Goal: Task Accomplishment & Management: Use online tool/utility

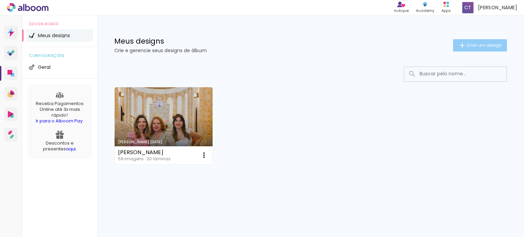
click at [478, 46] on span "Criar um design" at bounding box center [485, 45] width 36 height 4
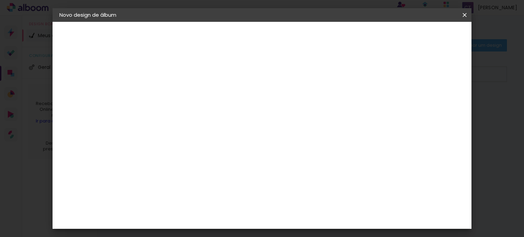
click at [171, 90] on input at bounding box center [171, 91] width 0 height 11
type input "[PERSON_NAME]"
type paper-input "[PERSON_NAME]"
click at [0, 0] on slot "Avançar" at bounding box center [0, 0] width 0 height 0
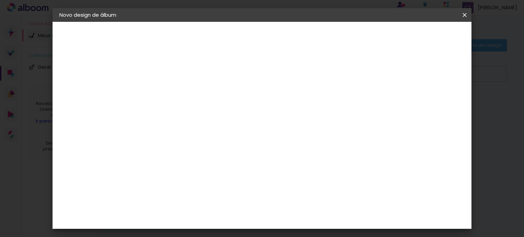
click at [183, 183] on div "Digipix Pro" at bounding box center [174, 188] width 17 height 11
click at [0, 0] on slot "Avançar" at bounding box center [0, 0] width 0 height 0
click at [198, 114] on input "text" at bounding box center [184, 119] width 27 height 11
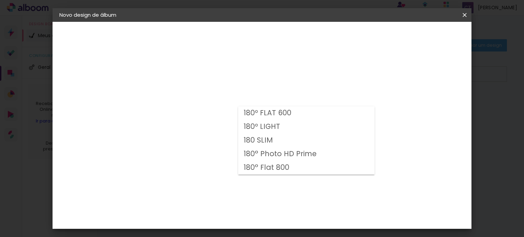
click at [281, 138] on paper-item "180 SLIM" at bounding box center [306, 141] width 137 height 14
type input "180 SLIM"
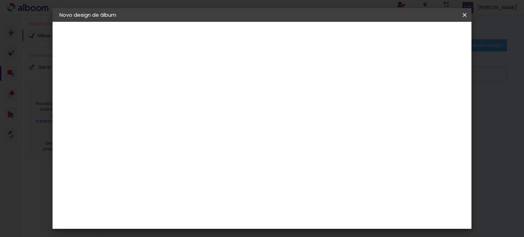
scroll to position [110, 0]
click at [242, 142] on span "21 × 21 cm" at bounding box center [229, 151] width 25 height 18
click at [282, 40] on paper-button "Avançar" at bounding box center [265, 36] width 33 height 12
click at [339, 39] on paper-button "Iniciar design" at bounding box center [316, 38] width 44 height 16
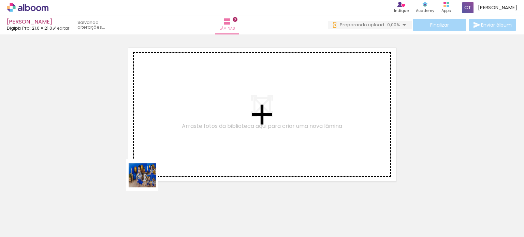
drag, startPoint x: 148, startPoint y: 181, endPoint x: 210, endPoint y: 151, distance: 69.4
click at [210, 151] on quentale-workspace at bounding box center [262, 118] width 524 height 237
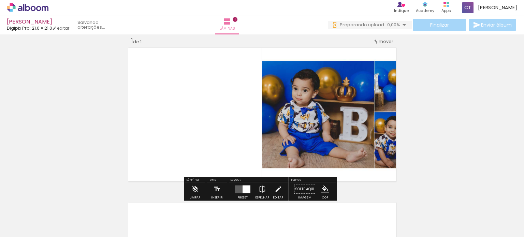
scroll to position [9, 0]
click at [243, 189] on div at bounding box center [247, 189] width 8 height 8
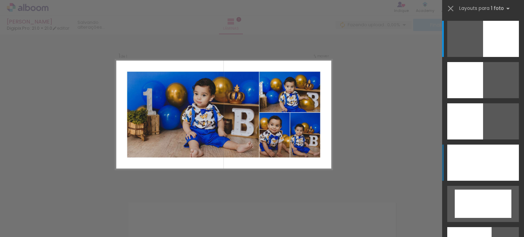
click at [468, 169] on div at bounding box center [484, 163] width 72 height 36
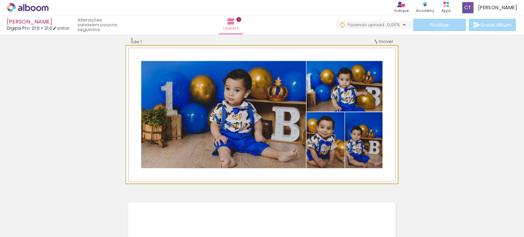
drag, startPoint x: 387, startPoint y: 179, endPoint x: 306, endPoint y: 177, distance: 80.6
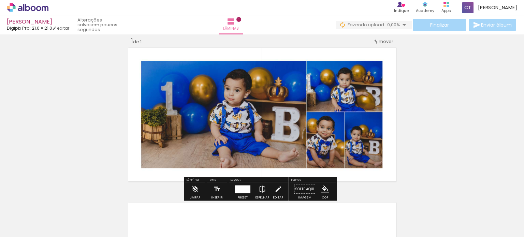
click at [145, 221] on div at bounding box center [145, 214] width 34 height 17
click at [426, 119] on div "Inserir lâmina 1 de 1" at bounding box center [262, 183] width 524 height 310
click at [235, 23] on iron-icon at bounding box center [231, 21] width 8 height 8
click at [117, 221] on div at bounding box center [107, 214] width 34 height 17
click at [408, 151] on div "Inserir lâmina 1 de 1" at bounding box center [262, 183] width 524 height 310
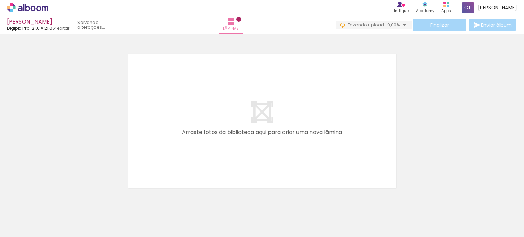
scroll to position [159, 0]
drag, startPoint x: 124, startPoint y: 208, endPoint x: 231, endPoint y: 157, distance: 118.1
click at [231, 157] on quentale-workspace at bounding box center [262, 118] width 524 height 237
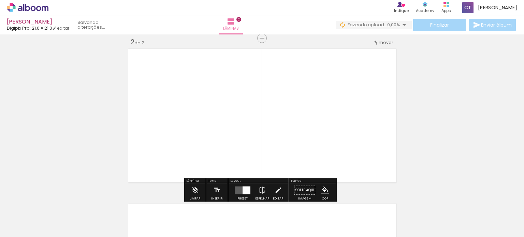
scroll to position [164, 0]
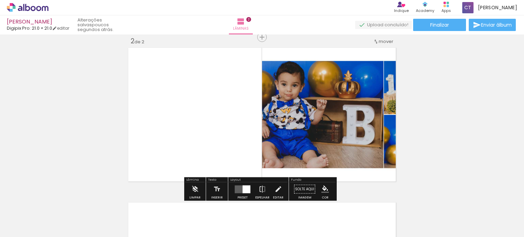
click at [306, 151] on quentale-photo at bounding box center [330, 115] width 136 height 138
click at [246, 188] on div at bounding box center [247, 189] width 8 height 8
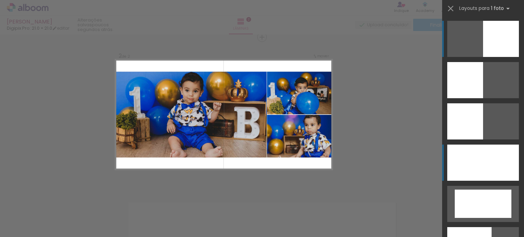
click at [462, 152] on div at bounding box center [484, 163] width 72 height 36
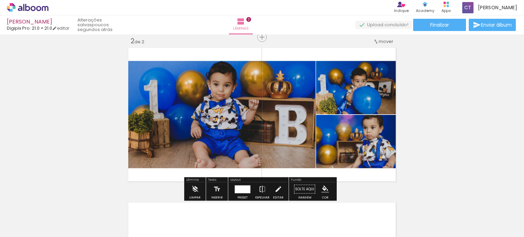
scroll to position [0, 0]
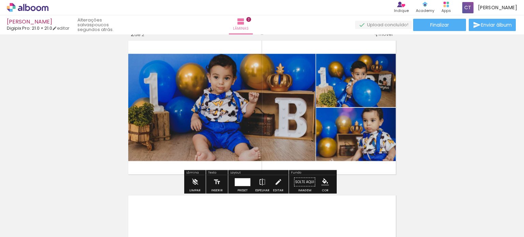
scroll to position [331, 0]
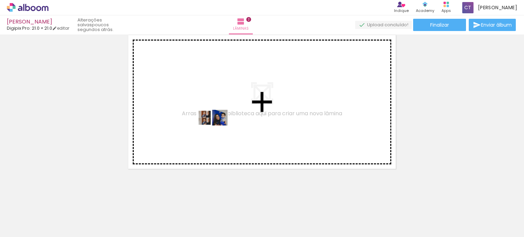
drag, startPoint x: 151, startPoint y: 208, endPoint x: 218, endPoint y: 130, distance: 102.2
click at [218, 130] on quentale-workspace at bounding box center [262, 118] width 524 height 237
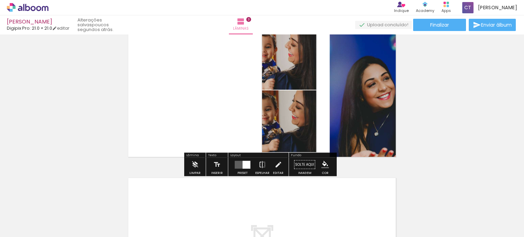
scroll to position [353, 0]
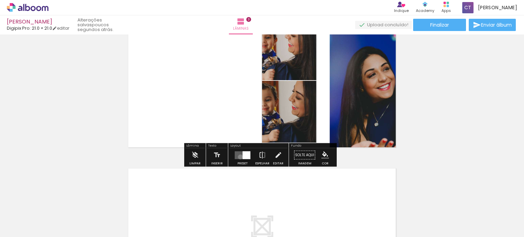
click at [239, 157] on quentale-layouter at bounding box center [243, 155] width 16 height 8
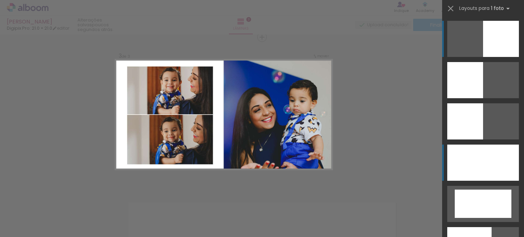
click at [454, 161] on div at bounding box center [484, 163] width 72 height 36
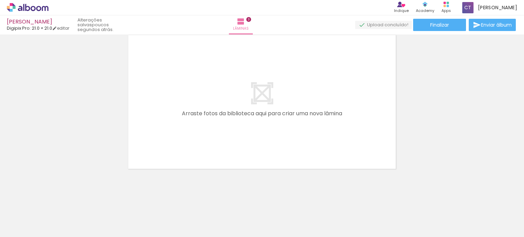
scroll to position [486, 0]
drag, startPoint x: 200, startPoint y: 208, endPoint x: 255, endPoint y: 129, distance: 95.8
click at [255, 129] on quentale-workspace at bounding box center [262, 118] width 524 height 237
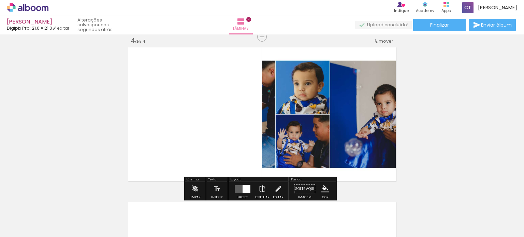
scroll to position [474, 0]
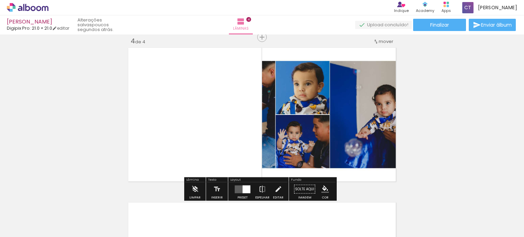
click at [243, 187] on div at bounding box center [247, 189] width 8 height 8
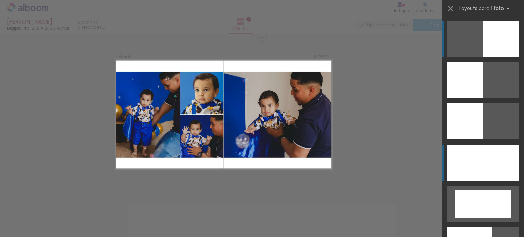
click at [465, 160] on div at bounding box center [484, 163] width 72 height 36
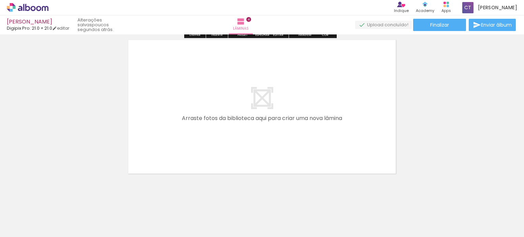
scroll to position [641, 0]
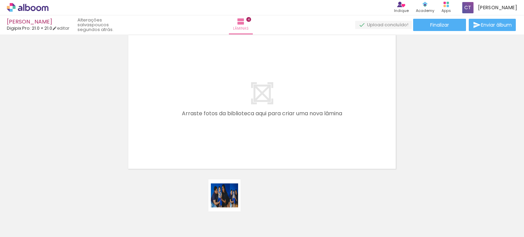
drag, startPoint x: 228, startPoint y: 207, endPoint x: 311, endPoint y: 150, distance: 101.2
click at [249, 137] on quentale-workspace at bounding box center [262, 118] width 524 height 237
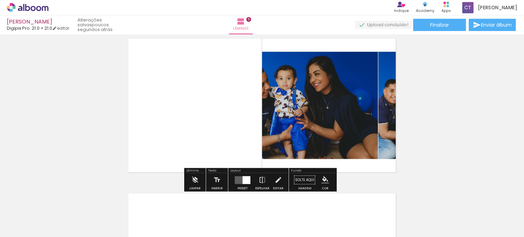
scroll to position [629, 0]
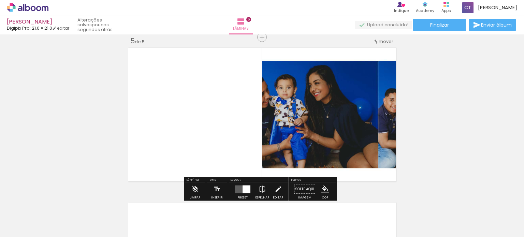
click at [243, 187] on div at bounding box center [247, 189] width 8 height 8
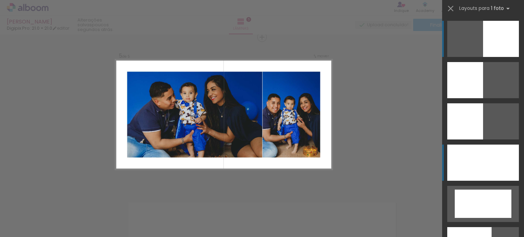
click at [452, 159] on div at bounding box center [484, 163] width 72 height 36
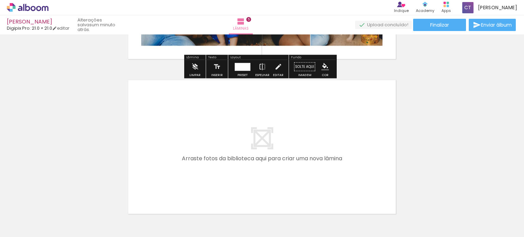
scroll to position [765, 0]
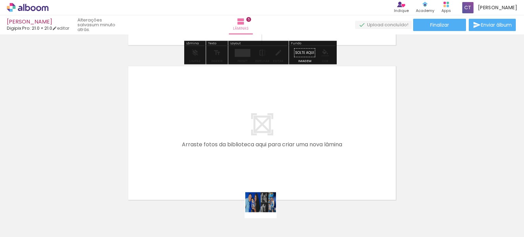
drag, startPoint x: 266, startPoint y: 212, endPoint x: 273, endPoint y: 150, distance: 63.2
click at [273, 150] on quentale-workspace at bounding box center [262, 118] width 524 height 237
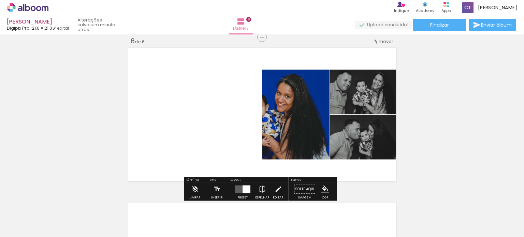
scroll to position [818, 0]
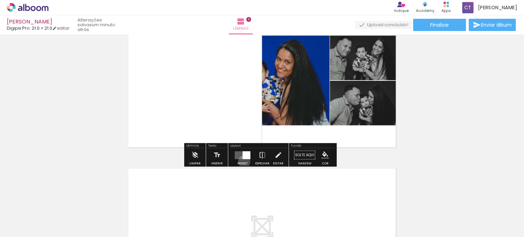
click at [243, 162] on div at bounding box center [243, 156] width 18 height 14
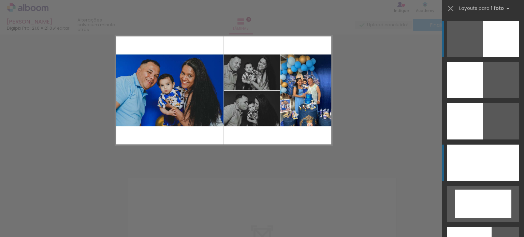
click at [487, 165] on div at bounding box center [484, 163] width 72 height 36
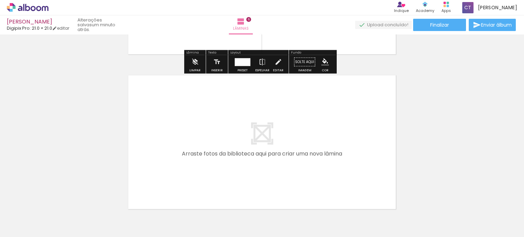
scroll to position [951, 0]
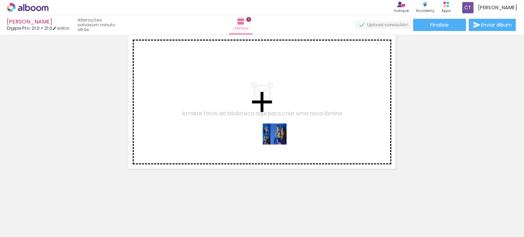
drag, startPoint x: 310, startPoint y: 213, endPoint x: 292, endPoint y: 146, distance: 69.7
click at [280, 139] on quentale-workspace at bounding box center [262, 118] width 524 height 237
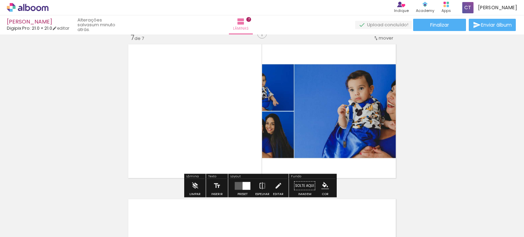
scroll to position [939, 0]
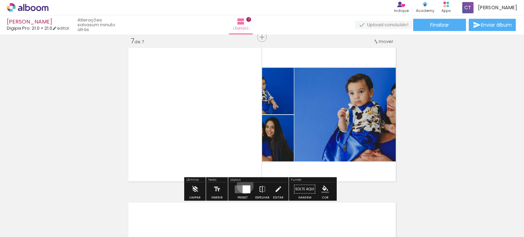
click at [244, 185] on div at bounding box center [247, 189] width 8 height 8
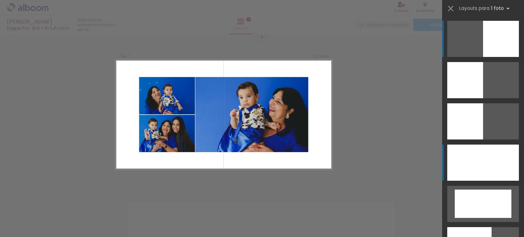
click at [494, 173] on div at bounding box center [484, 163] width 72 height 36
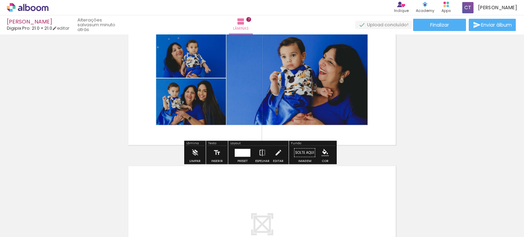
scroll to position [1075, 0]
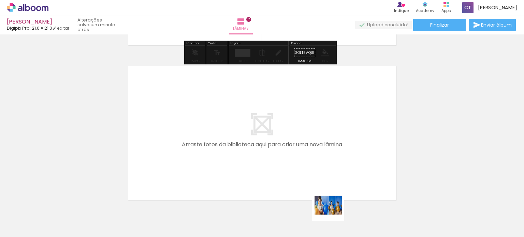
drag, startPoint x: 335, startPoint y: 217, endPoint x: 313, endPoint y: 159, distance: 62.2
click at [313, 159] on quentale-workspace at bounding box center [262, 118] width 524 height 237
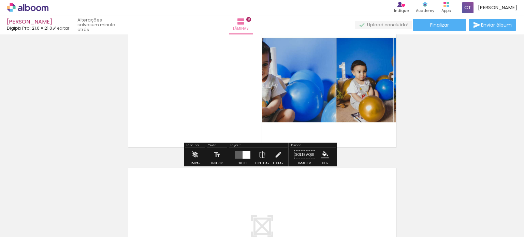
scroll to position [1196, 0]
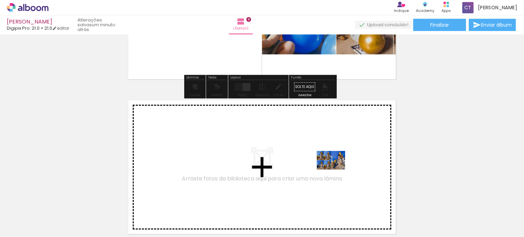
drag, startPoint x: 380, startPoint y: 209, endPoint x: 336, endPoint y: 166, distance: 61.1
click at [336, 166] on quentale-workspace at bounding box center [262, 118] width 524 height 237
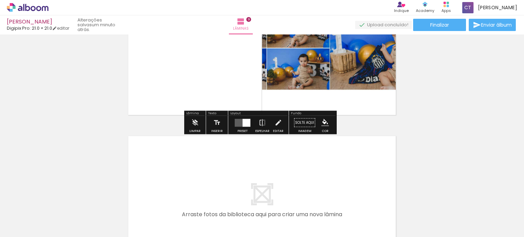
scroll to position [1319, 0]
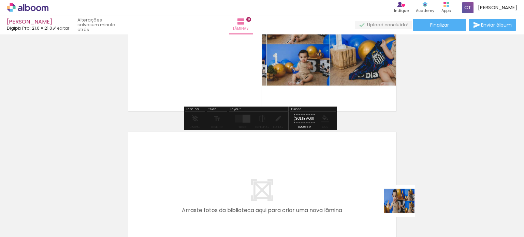
drag, startPoint x: 421, startPoint y: 218, endPoint x: 336, endPoint y: 169, distance: 98.5
click at [336, 169] on quentale-workspace at bounding box center [262, 118] width 524 height 237
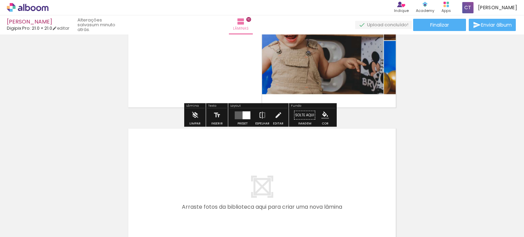
scroll to position [1539, 0]
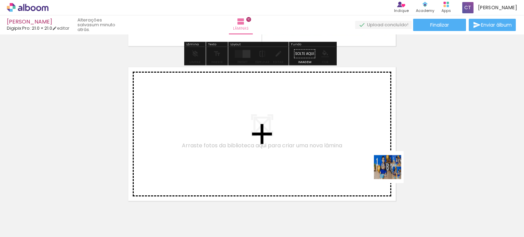
drag, startPoint x: 457, startPoint y: 211, endPoint x: 353, endPoint y: 150, distance: 120.5
click at [353, 150] on quentale-workspace at bounding box center [262, 118] width 524 height 237
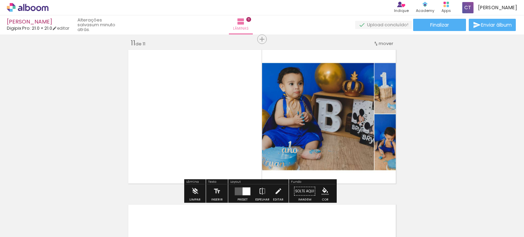
scroll to position [1660, 0]
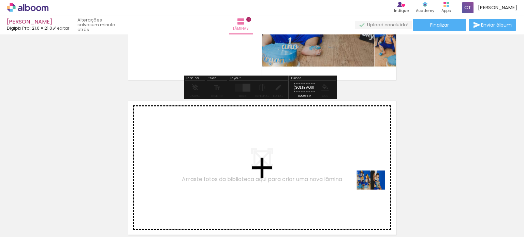
drag, startPoint x: 492, startPoint y: 211, endPoint x: 323, endPoint y: 174, distance: 172.7
click at [323, 174] on quentale-workspace at bounding box center [262, 118] width 524 height 237
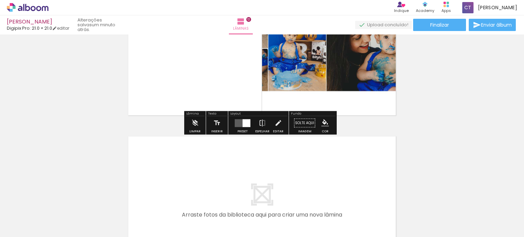
scroll to position [1791, 0]
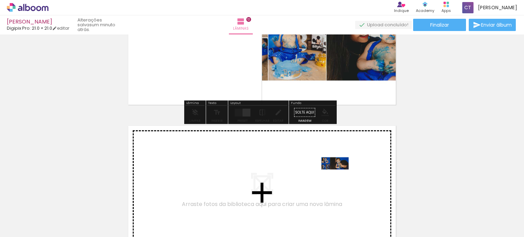
drag, startPoint x: 521, startPoint y: 218, endPoint x: 339, endPoint y: 176, distance: 186.2
click at [339, 176] on quentale-workspace at bounding box center [262, 118] width 524 height 237
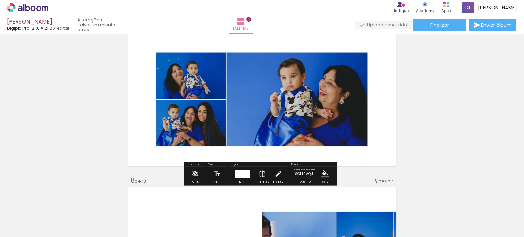
scroll to position [1049, 0]
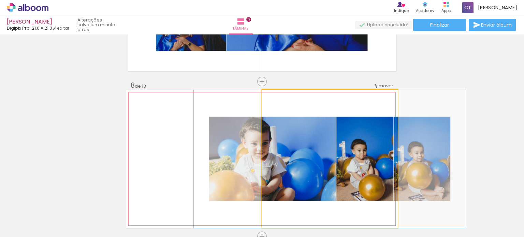
click at [295, 134] on quentale-photo at bounding box center [330, 159] width 136 height 138
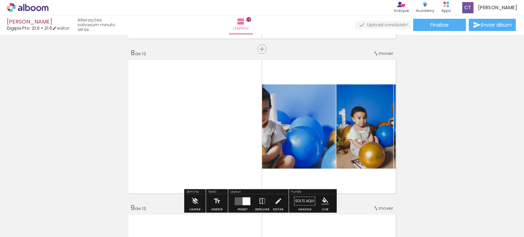
scroll to position [1118, 0]
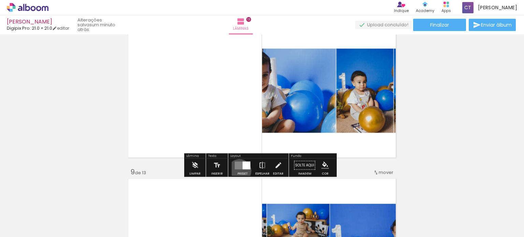
click at [238, 171] on div at bounding box center [243, 166] width 18 height 14
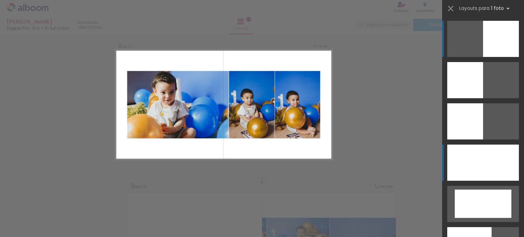
click at [456, 153] on div at bounding box center [484, 163] width 72 height 36
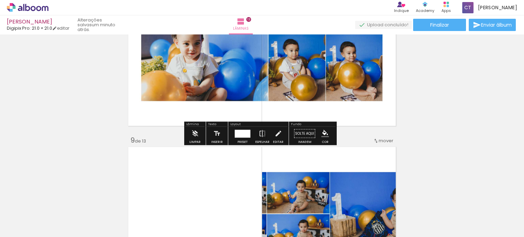
scroll to position [1230, 0]
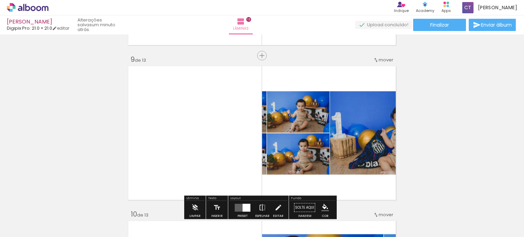
click at [235, 142] on quentale-layouter at bounding box center [262, 133] width 272 height 138
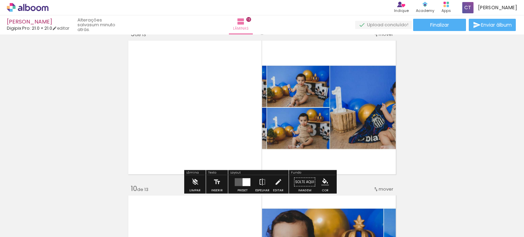
scroll to position [1264, 0]
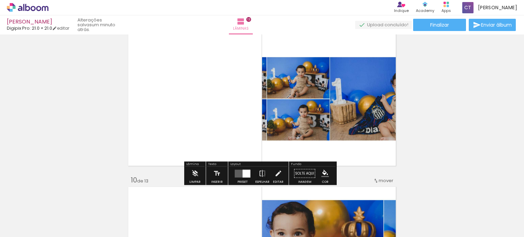
click at [246, 131] on quentale-layouter at bounding box center [262, 99] width 272 height 138
click at [246, 175] on div at bounding box center [247, 174] width 8 height 8
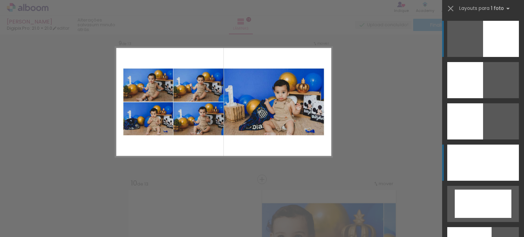
click at [465, 151] on div at bounding box center [484, 163] width 72 height 36
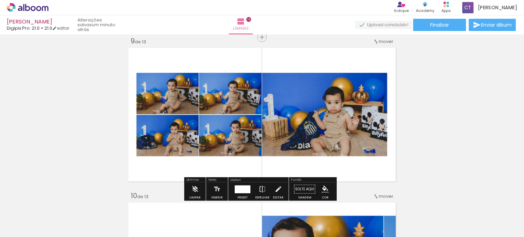
scroll to position [1385, 0]
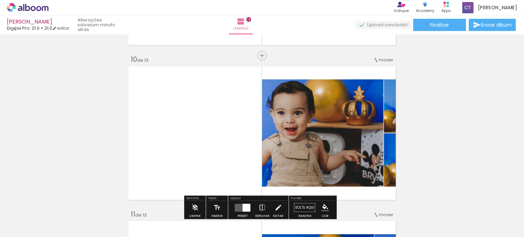
click at [245, 141] on quentale-layouter at bounding box center [262, 133] width 272 height 138
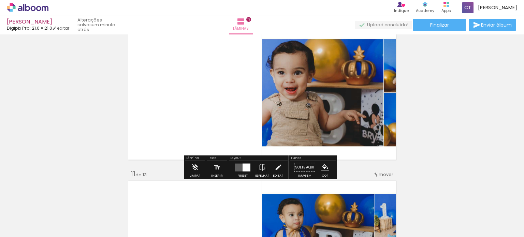
scroll to position [1454, 0]
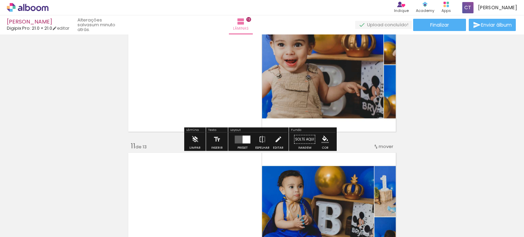
click at [243, 139] on div at bounding box center [247, 140] width 8 height 8
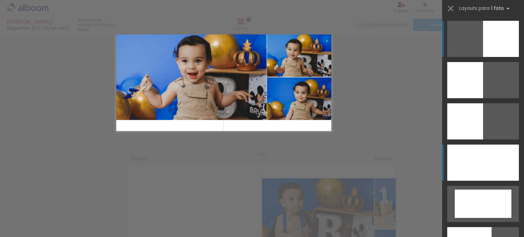
click at [494, 167] on div at bounding box center [484, 163] width 72 height 36
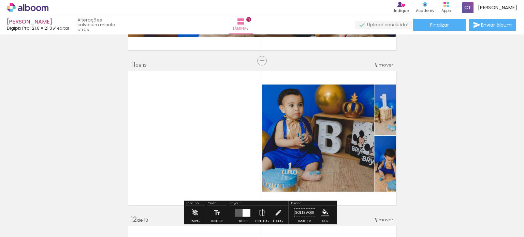
scroll to position [1540, 0]
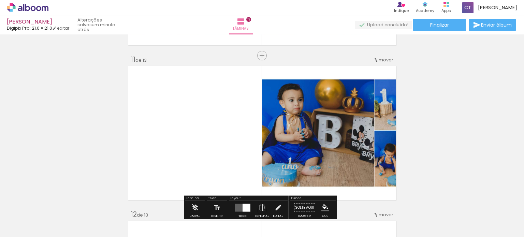
click at [241, 131] on quentale-layouter at bounding box center [262, 133] width 272 height 138
click at [338, 135] on quentale-photo at bounding box center [330, 133] width 136 height 138
click at [373, 80] on quentale-photo at bounding box center [330, 133] width 136 height 138
click at [237, 101] on quentale-layouter at bounding box center [262, 133] width 272 height 138
click at [330, 161] on quentale-photo at bounding box center [330, 133] width 136 height 138
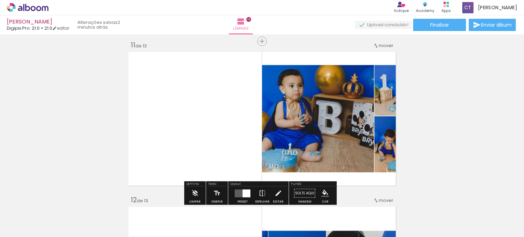
scroll to position [1574, 0]
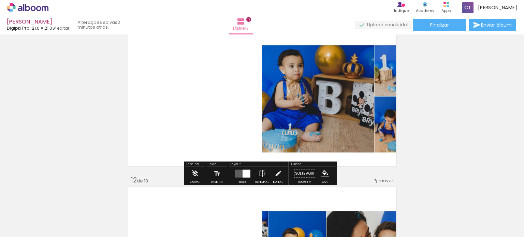
click at [262, 149] on quentale-photo at bounding box center [330, 99] width 136 height 138
click at [243, 174] on div at bounding box center [247, 174] width 8 height 8
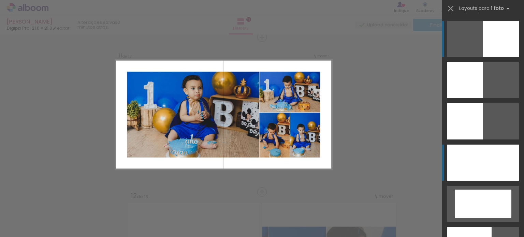
click at [481, 176] on div at bounding box center [484, 163] width 72 height 36
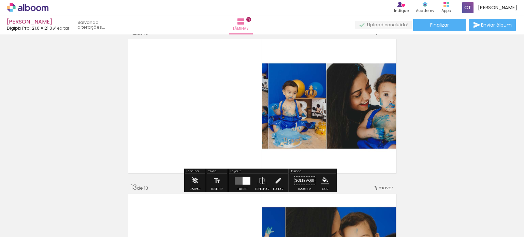
scroll to position [1729, 0]
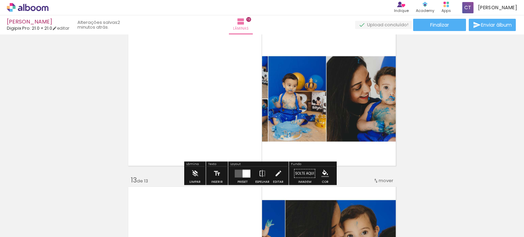
click at [246, 179] on div at bounding box center [243, 174] width 18 height 14
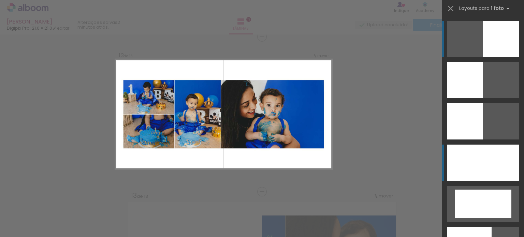
click at [465, 172] on div at bounding box center [484, 163] width 72 height 36
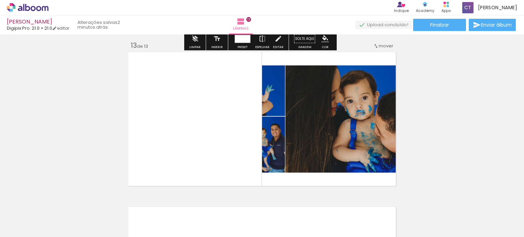
scroll to position [1884, 0]
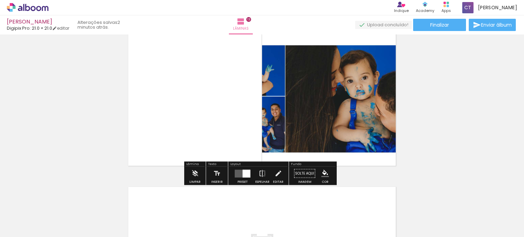
click at [245, 178] on div at bounding box center [243, 174] width 18 height 14
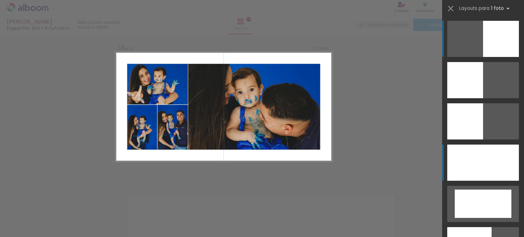
drag, startPoint x: 486, startPoint y: 166, endPoint x: 490, endPoint y: 158, distance: 8.9
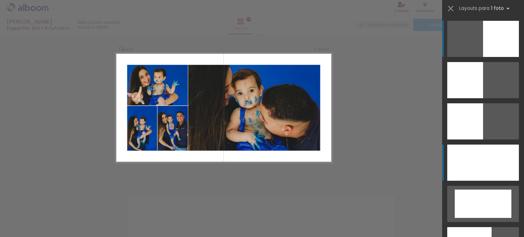
click at [485, 166] on div at bounding box center [484, 163] width 72 height 36
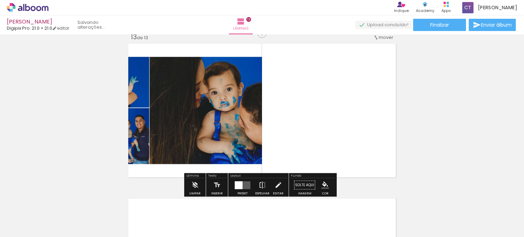
scroll to position [1869, 0]
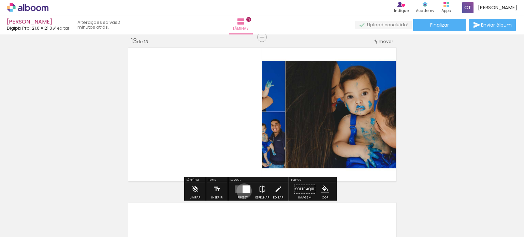
click at [243, 191] on div at bounding box center [247, 189] width 8 height 8
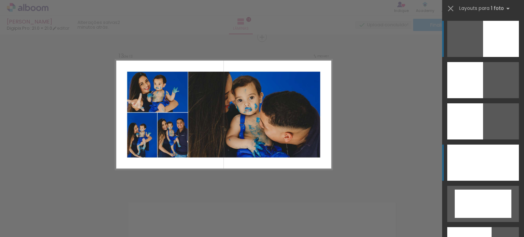
click at [453, 171] on div at bounding box center [484, 163] width 72 height 36
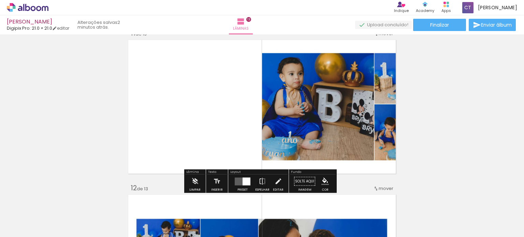
scroll to position [1564, 0]
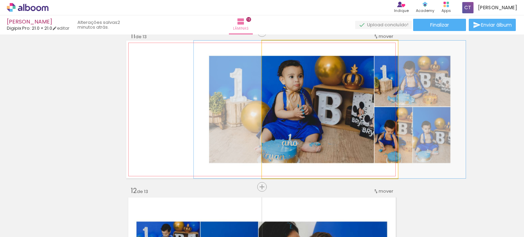
click at [307, 118] on quentale-photo at bounding box center [330, 110] width 136 height 138
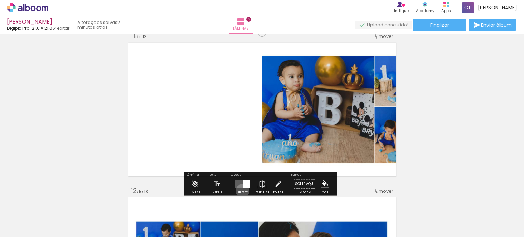
click at [241, 191] on div at bounding box center [243, 185] width 18 height 14
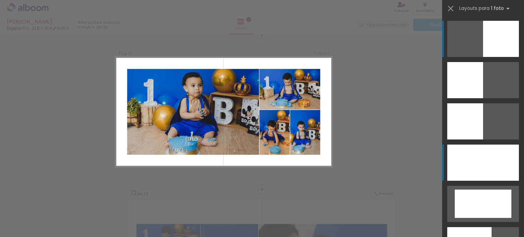
click at [455, 168] on div at bounding box center [484, 163] width 72 height 36
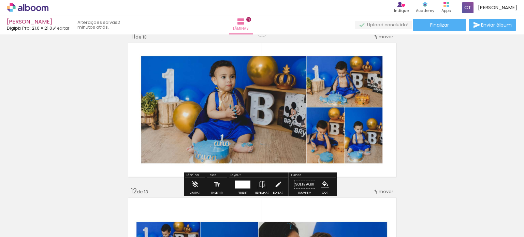
scroll to position [1589, 0]
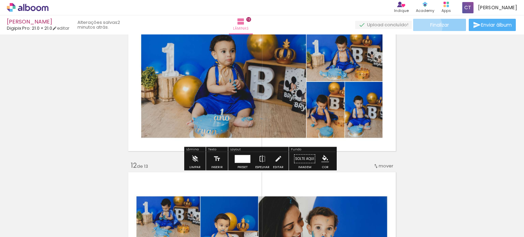
click at [425, 26] on paper-button "Finalizar" at bounding box center [439, 25] width 53 height 12
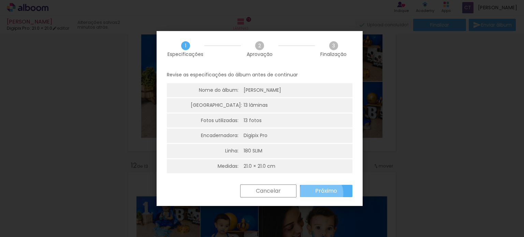
click at [0, 0] on slot "Próximo" at bounding box center [0, 0] width 0 height 0
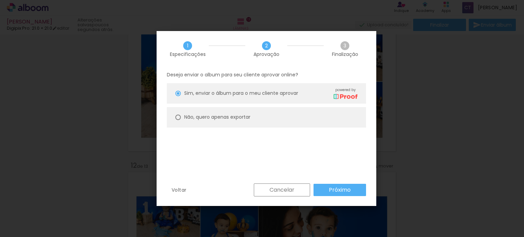
click at [225, 121] on paper-radio-button "Não, quero apenas exportar" at bounding box center [266, 117] width 199 height 20
type paper-radio-button "on"
click at [0, 0] on slot "Próximo" at bounding box center [0, 0] width 0 height 0
type input "Alta, 300 DPI"
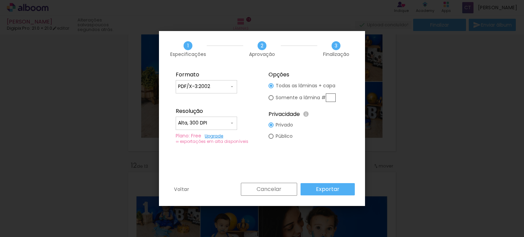
click at [213, 123] on input "Alta, 300 DPI" at bounding box center [203, 123] width 51 height 7
click at [325, 134] on fieldset "Opções Todas as lâminas + capa Somente a lâmina # Privacidade Todo o conteúdo o…" at bounding box center [309, 108] width 92 height 82
click at [217, 87] on input "PDF/X-3:2002" at bounding box center [203, 86] width 51 height 7
click at [222, 100] on paper-item "PDF" at bounding box center [206, 100] width 61 height 14
type input "PDF"
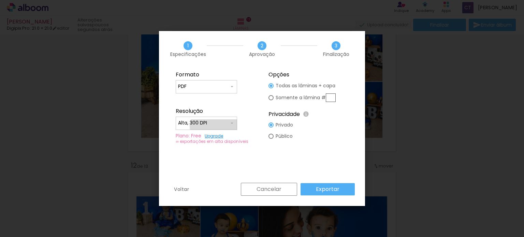
click at [216, 126] on div at bounding box center [206, 126] width 57 height 1
click at [218, 124] on paper-item "Alta, 300 DPI" at bounding box center [206, 122] width 61 height 14
click at [0, 0] on slot "Exportar" at bounding box center [0, 0] width 0 height 0
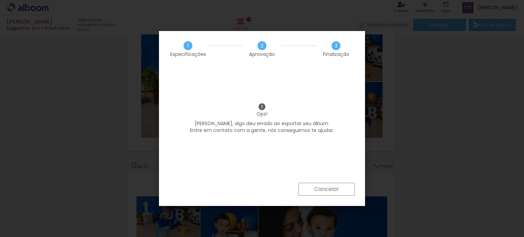
click at [344, 190] on paper-button "Cancelar" at bounding box center [327, 189] width 56 height 13
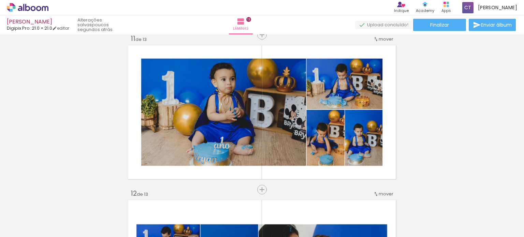
scroll to position [1571, 0]
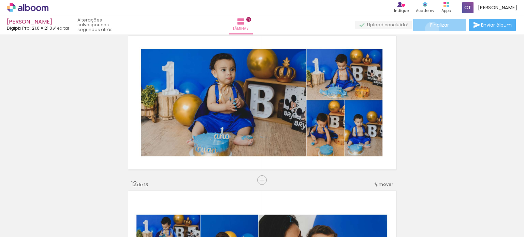
click at [430, 29] on paper-button "Finalizar" at bounding box center [439, 25] width 53 height 12
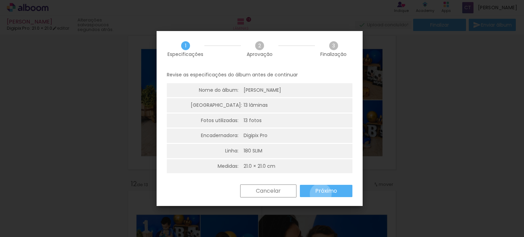
click at [0, 0] on slot "Próximo" at bounding box center [0, 0] width 0 height 0
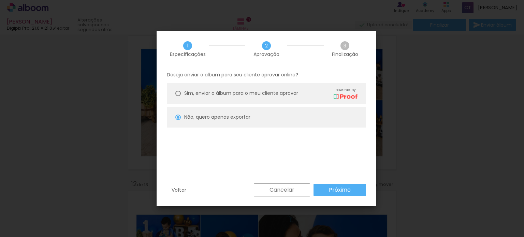
click at [224, 95] on span "Sim, enviar o álbum para o meu cliente aprovar" at bounding box center [241, 93] width 114 height 7
type paper-radio-button "on"
click at [0, 0] on slot "Próximo" at bounding box center [0, 0] width 0 height 0
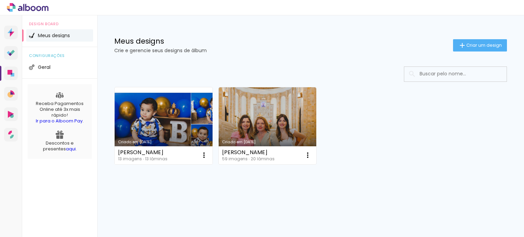
click at [164, 117] on link "Criado em [DATE]" at bounding box center [164, 125] width 98 height 77
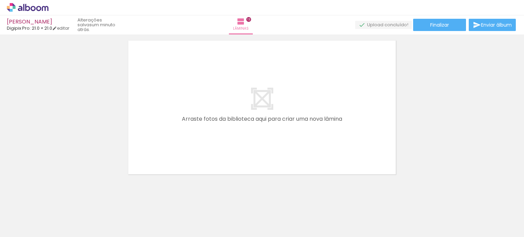
scroll to position [2036, 0]
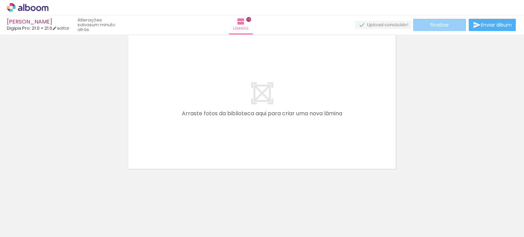
click at [442, 24] on span "Finalizar" at bounding box center [440, 25] width 19 height 5
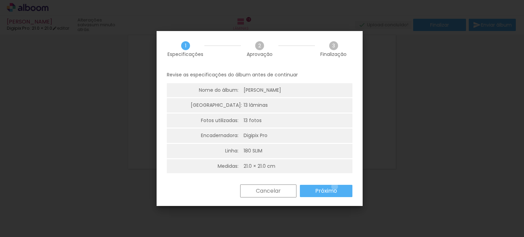
click at [335, 187] on paper-button "Próximo" at bounding box center [326, 191] width 53 height 12
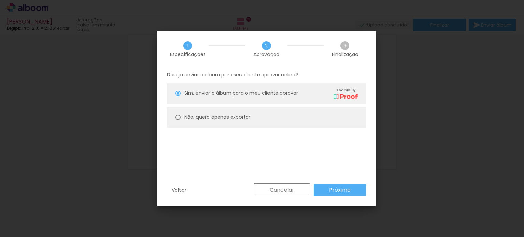
click at [280, 118] on paper-radio-button "Não, quero apenas exportar" at bounding box center [266, 117] width 199 height 20
type paper-radio-button "on"
click at [0, 0] on slot "Próximo" at bounding box center [0, 0] width 0 height 0
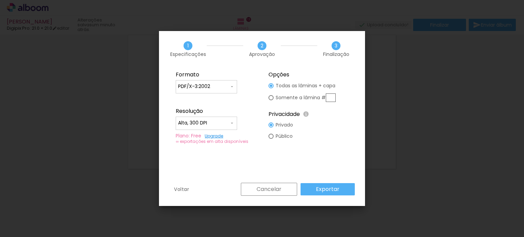
click at [227, 125] on input "Alta, 300 DPI" at bounding box center [203, 123] width 51 height 7
click at [220, 132] on paper-item "Baixa" at bounding box center [206, 136] width 61 height 14
type input "Baixa"
click at [0, 0] on slot "Exportar" at bounding box center [0, 0] width 0 height 0
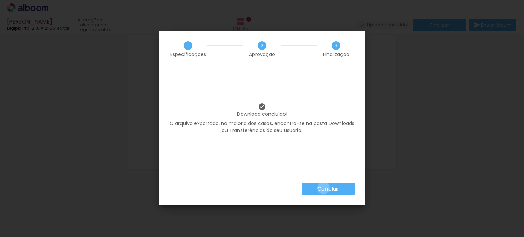
click at [0, 0] on slot "Concluir" at bounding box center [0, 0] width 0 height 0
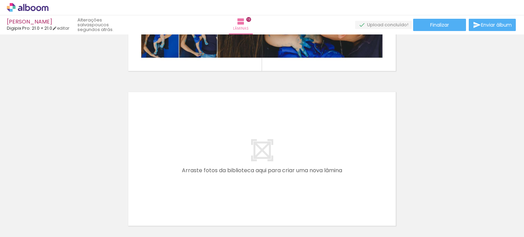
scroll to position [1900, 0]
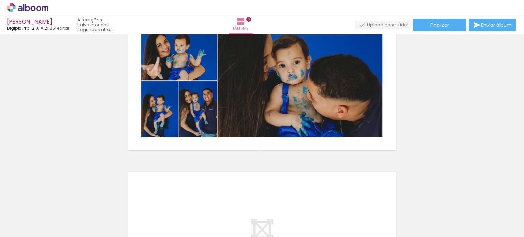
click at [21, 4] on icon at bounding box center [28, 7] width 42 height 9
